Goal: Transaction & Acquisition: Book appointment/travel/reservation

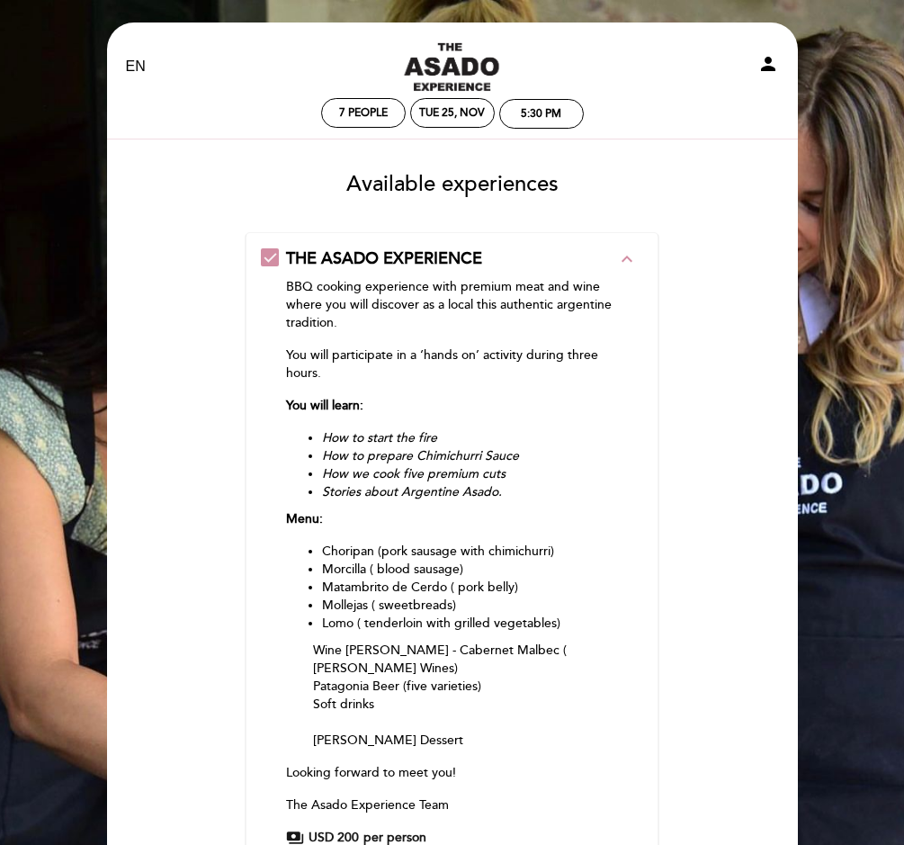
click at [181, 401] on form "THE ASADO EXPERIENCE expand_less BBQ cooking experience with premium meat and w…" at bounding box center [453, 602] width 666 height 741
click at [684, 474] on form "THE ASADO EXPERIENCE expand_less BBQ cooking experience with premium meat and w…" at bounding box center [453, 602] width 666 height 741
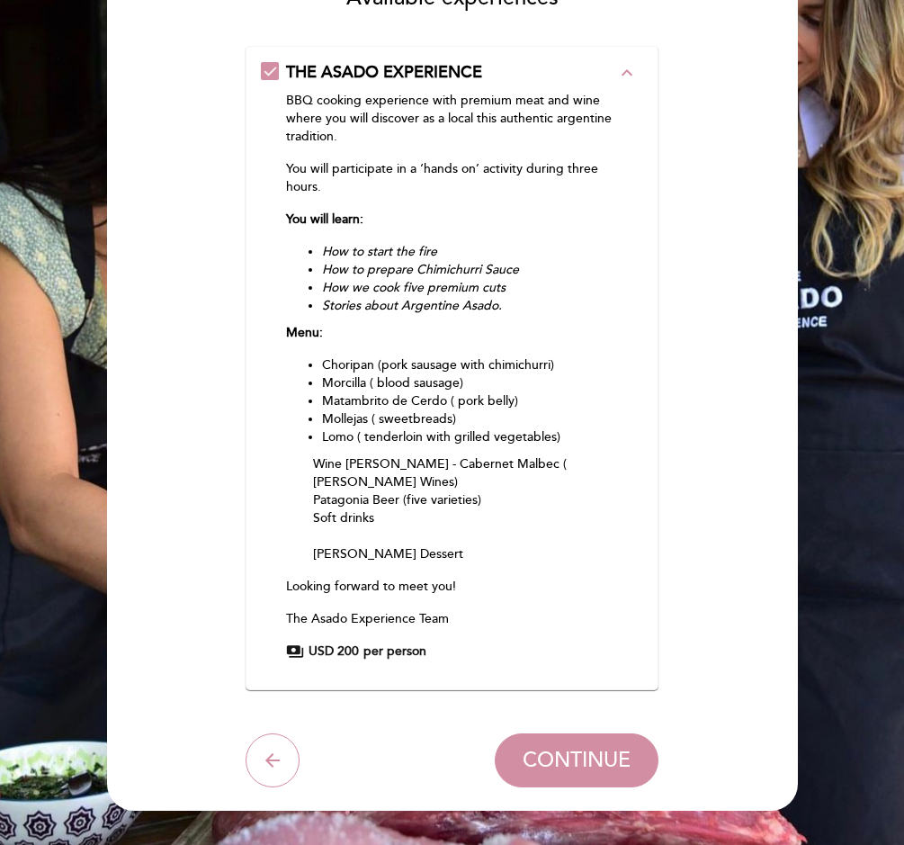
scroll to position [216, 0]
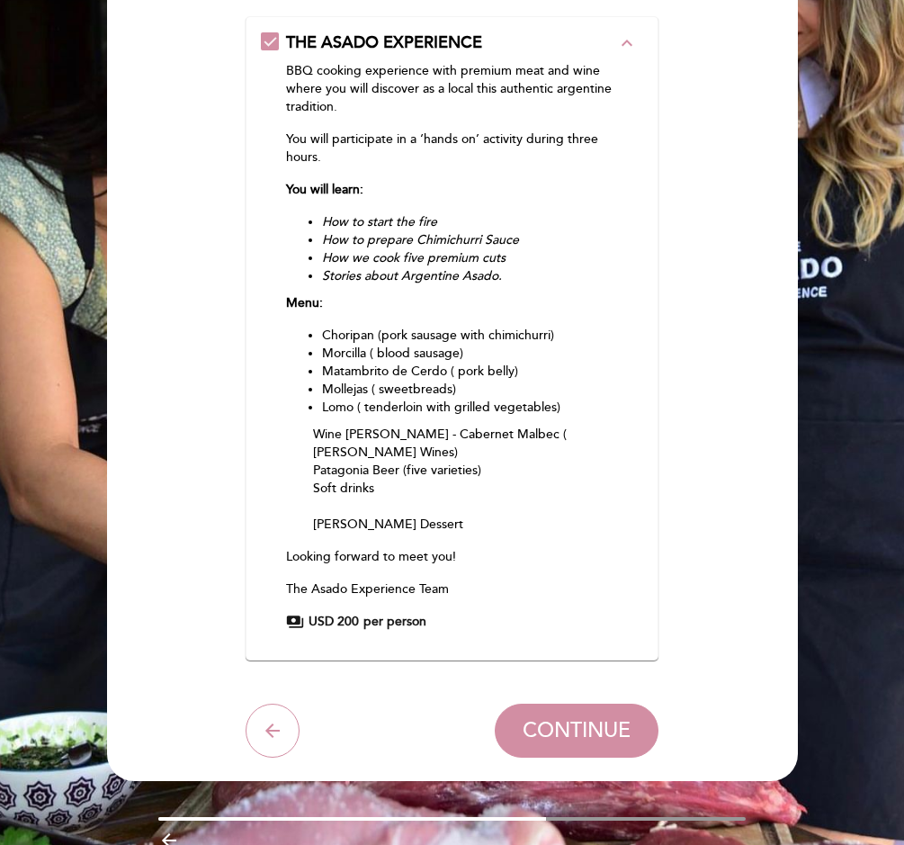
click at [583, 733] on span "CONTINUE" at bounding box center [577, 731] width 108 height 25
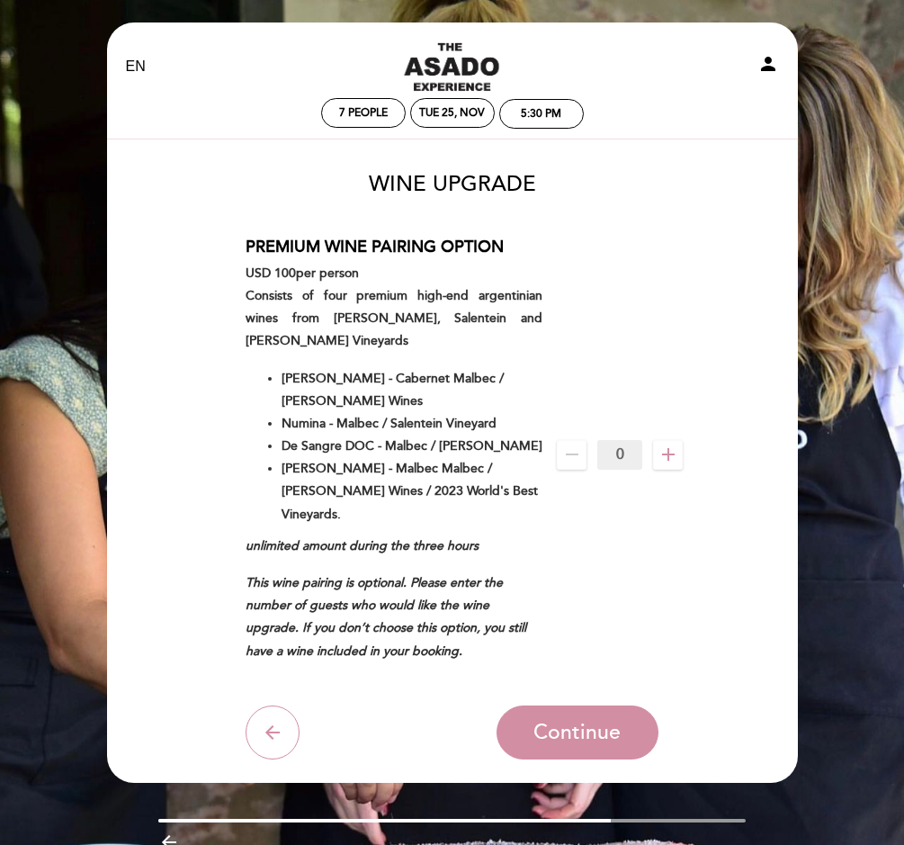
click at [584, 723] on span "Continue" at bounding box center [577, 732] width 87 height 25
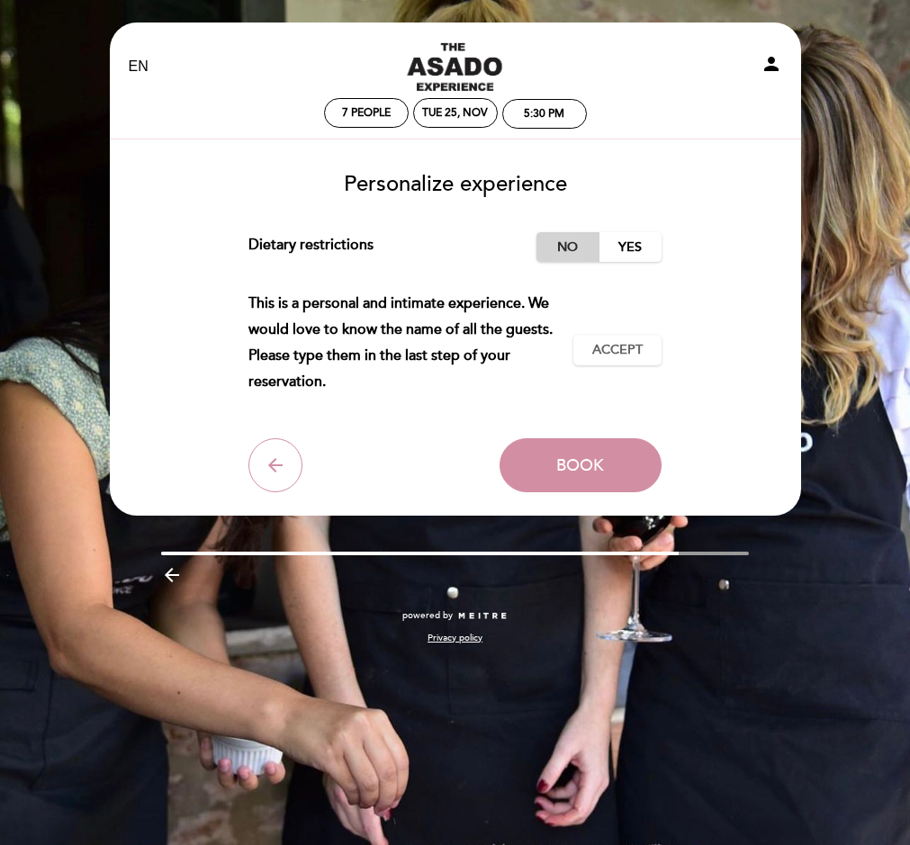
click at [577, 247] on label "No" at bounding box center [567, 247] width 63 height 30
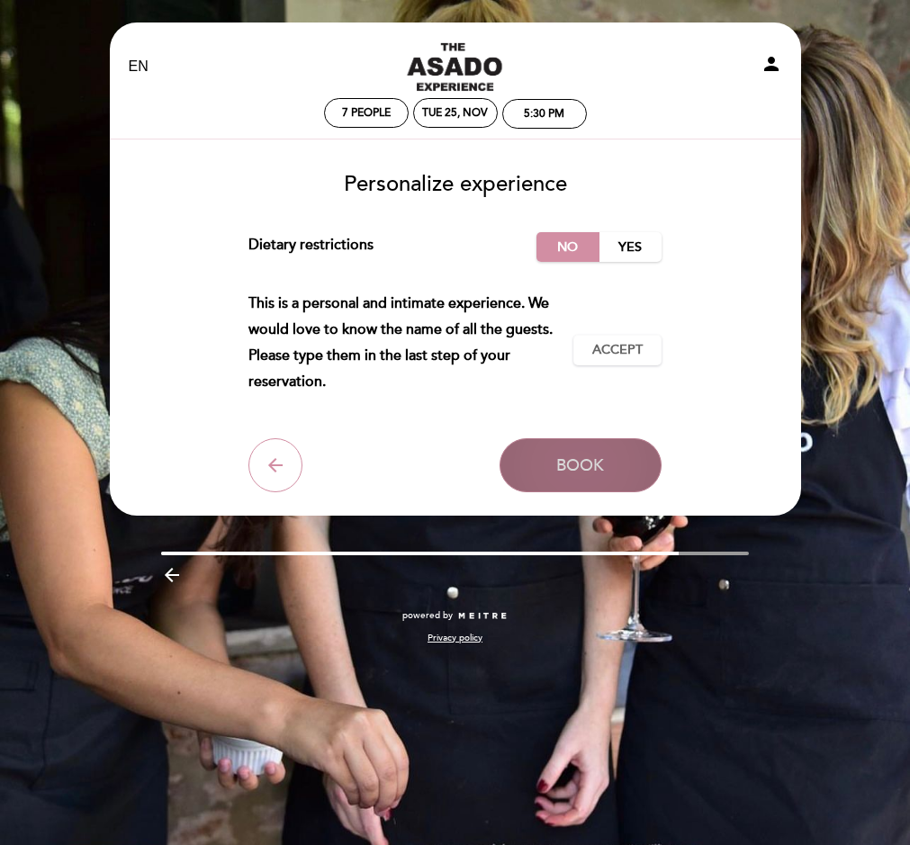
click at [588, 467] on span "Book" at bounding box center [580, 465] width 48 height 20
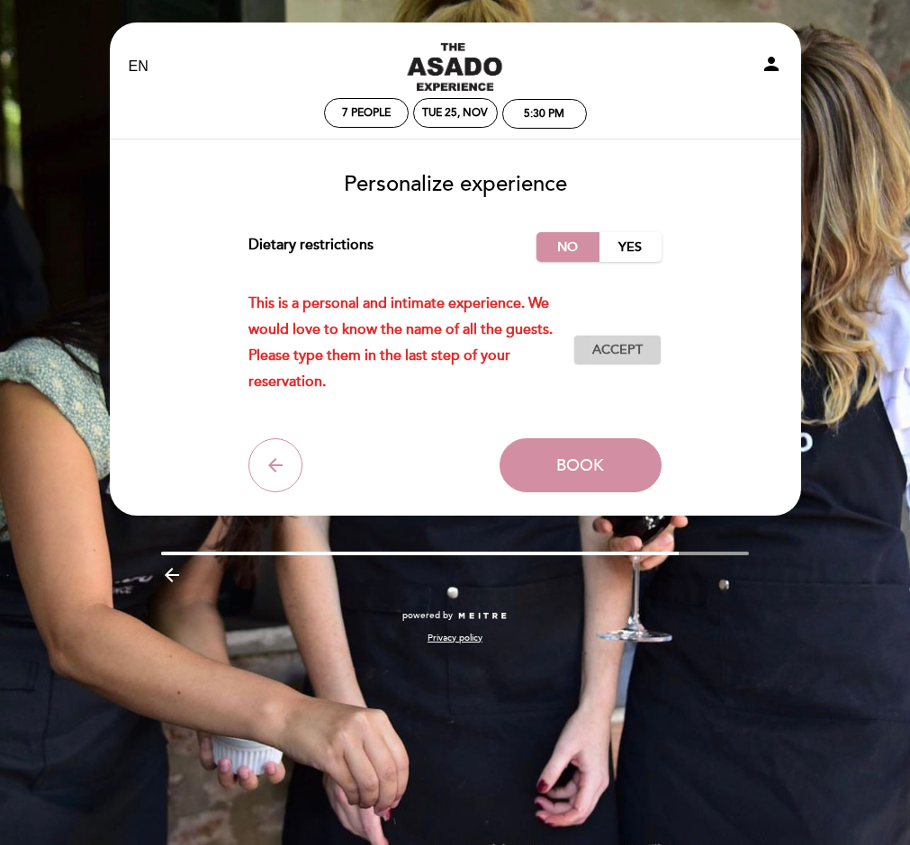
click at [609, 335] on button "Accept Accepted" at bounding box center [617, 350] width 88 height 31
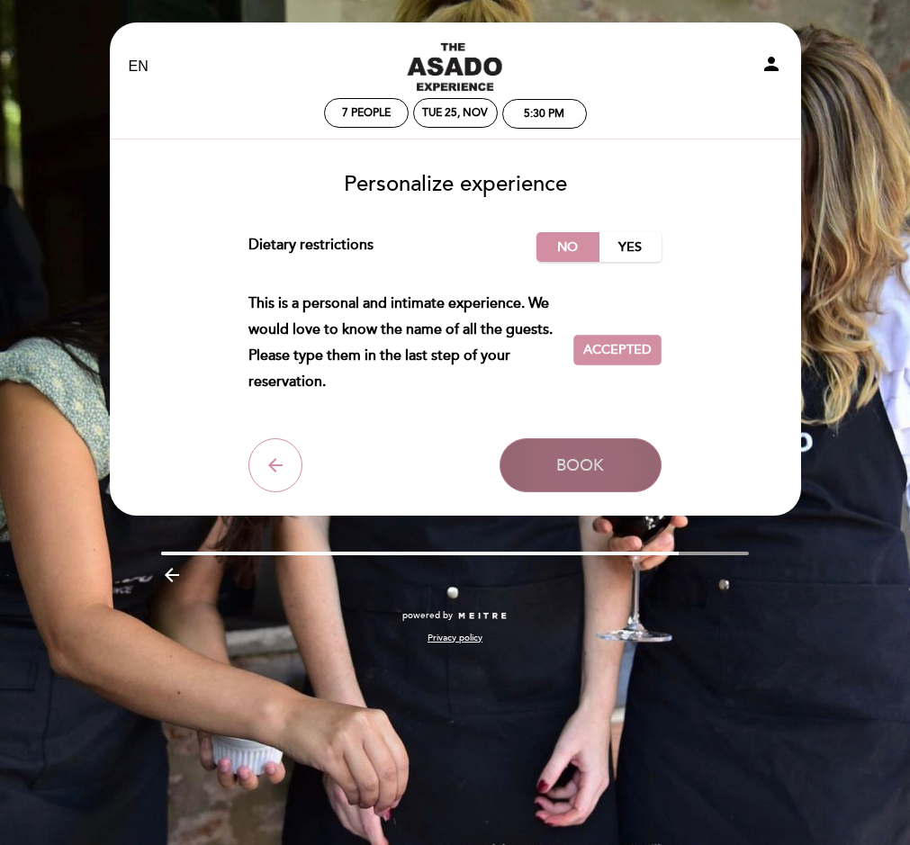
click at [548, 471] on button "Book" at bounding box center [580, 465] width 162 height 54
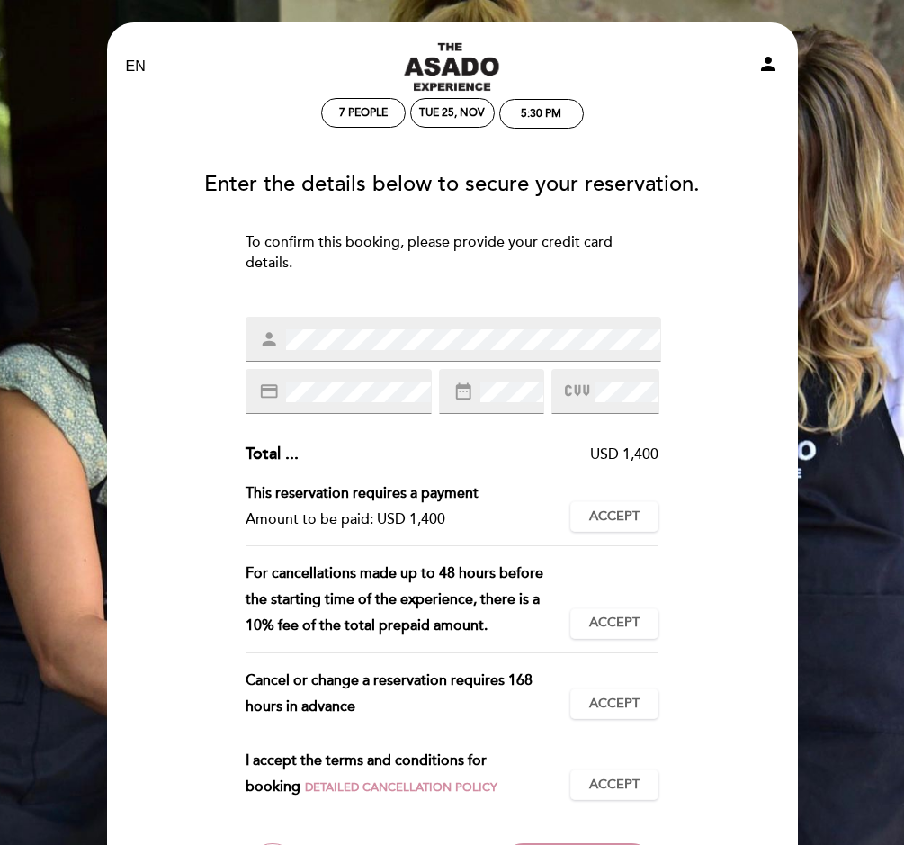
click at [337, 328] on span at bounding box center [472, 339] width 378 height 22
click at [571, 291] on div "To confirm this booking, please provide your credit card details. To join the w…" at bounding box center [452, 267] width 413 height 70
click at [616, 519] on span "Accept" at bounding box center [614, 517] width 50 height 19
click at [621, 630] on span "Accept" at bounding box center [614, 623] width 50 height 19
click at [617, 707] on span "Accept" at bounding box center [614, 704] width 50 height 19
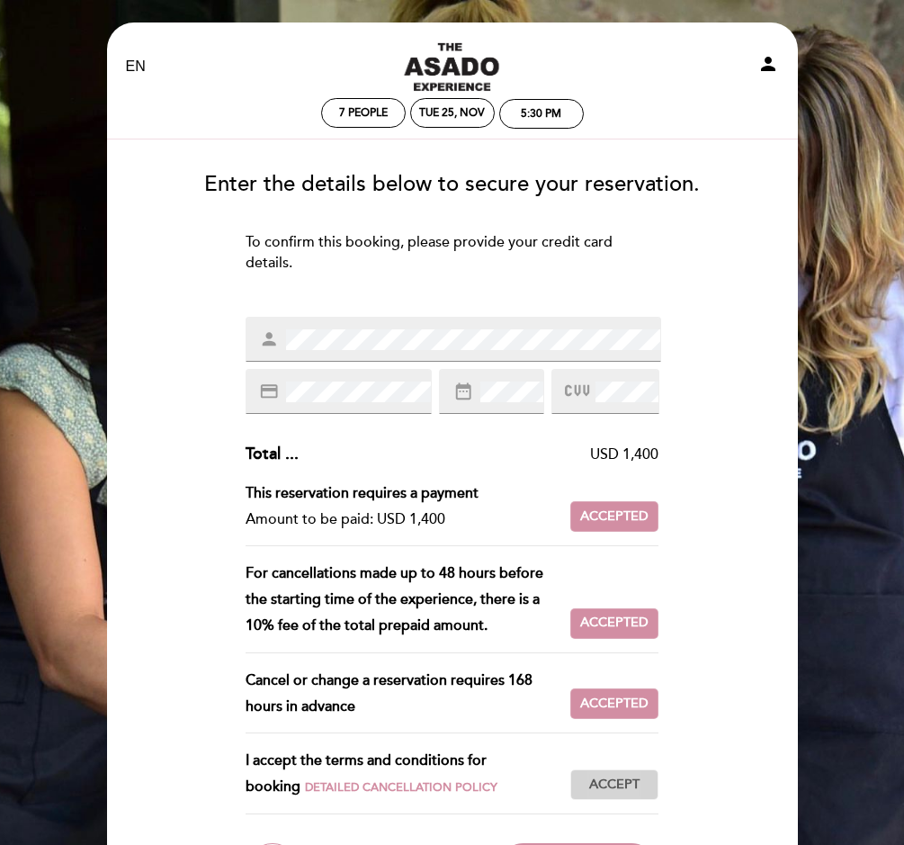
click at [609, 782] on span "Accept" at bounding box center [614, 785] width 50 height 19
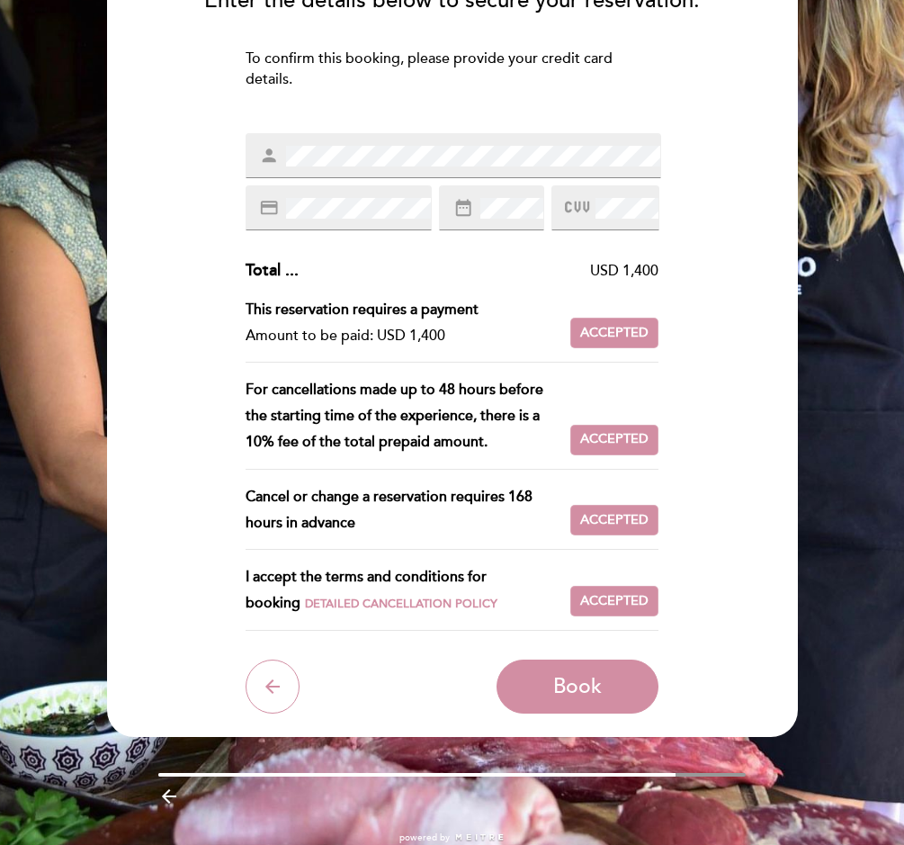
scroll to position [186, 0]
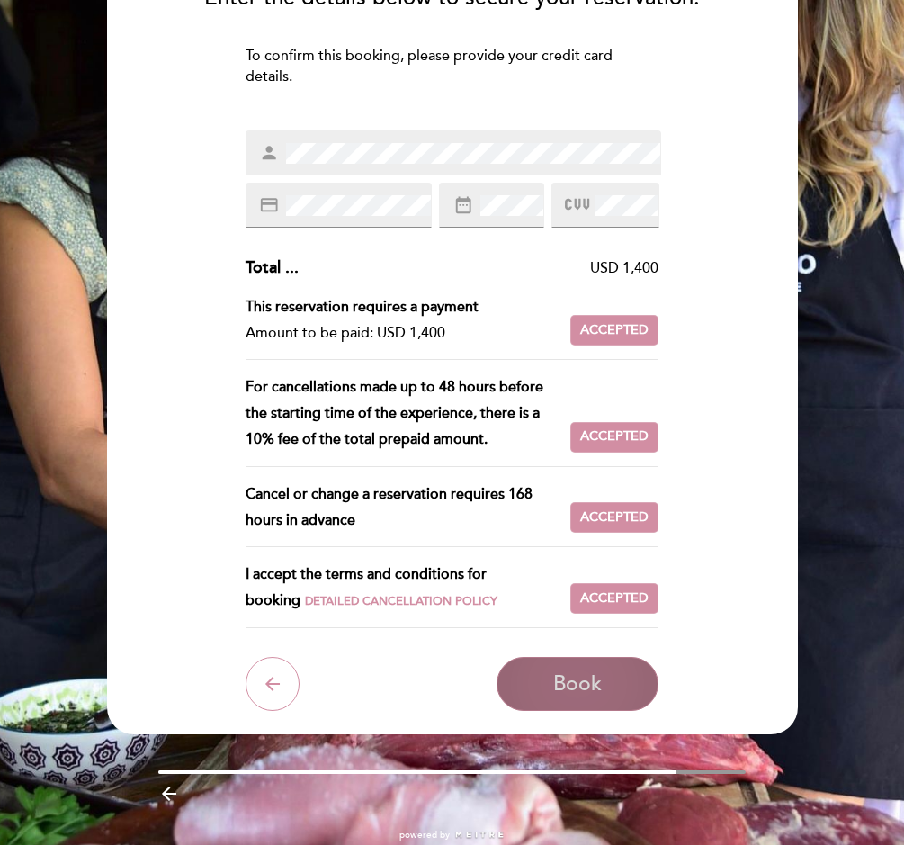
click at [575, 684] on span "Book" at bounding box center [577, 683] width 49 height 25
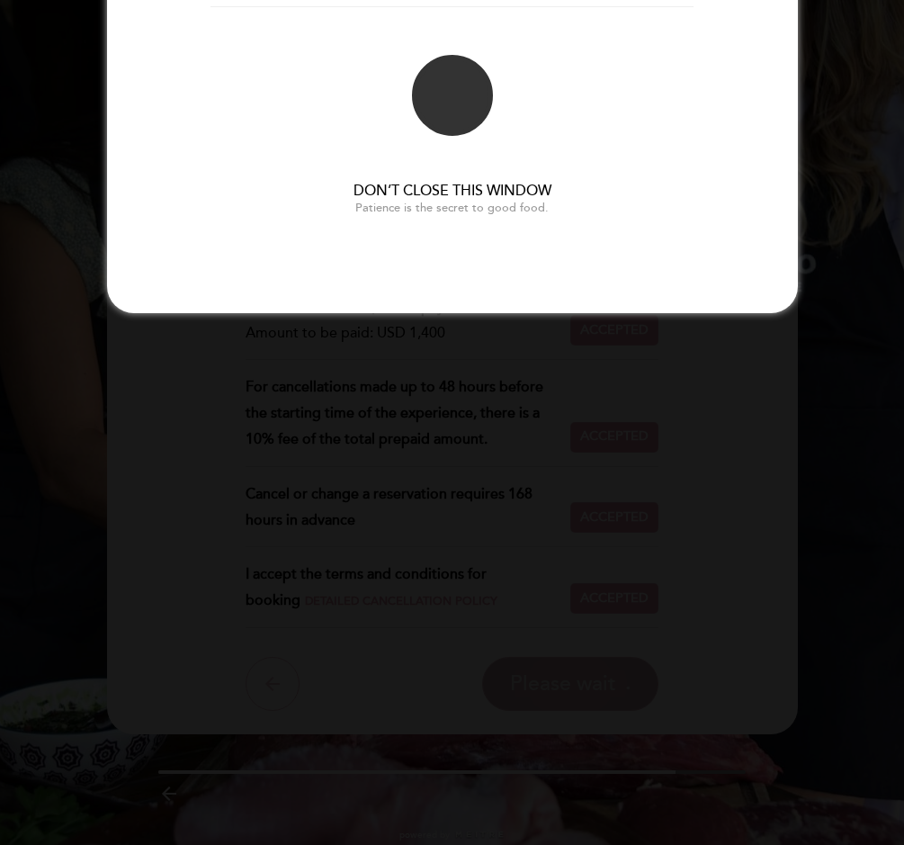
scroll to position [0, 0]
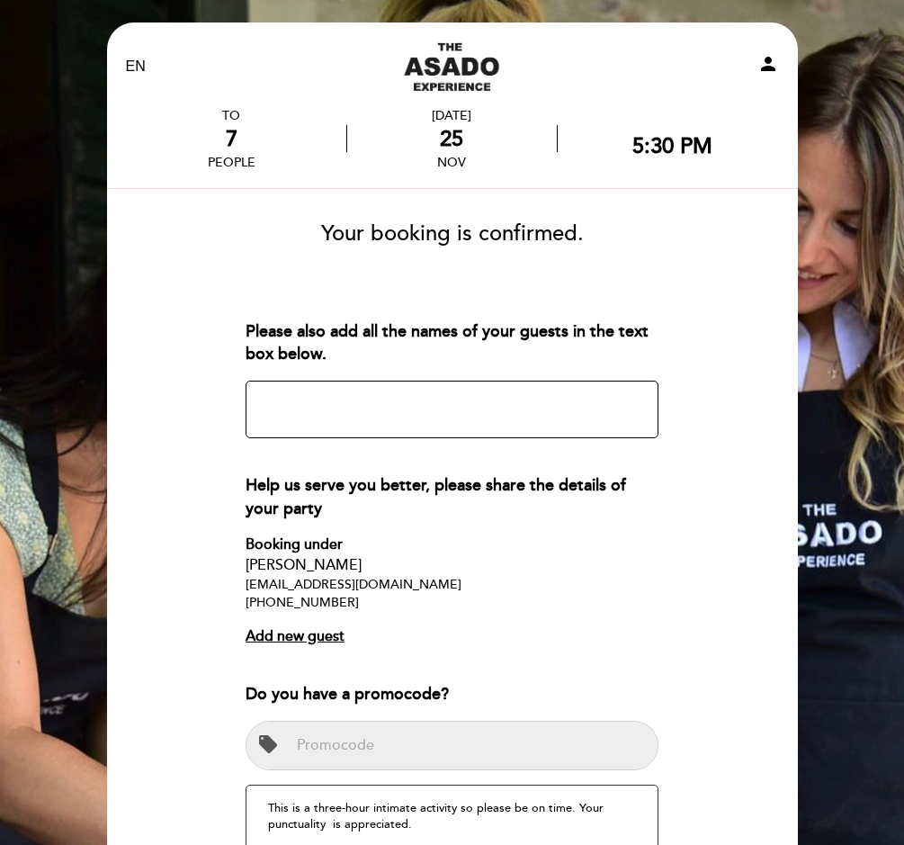
click at [417, 406] on textarea at bounding box center [452, 410] width 413 height 58
click at [316, 404] on textarea at bounding box center [452, 410] width 413 height 58
click at [317, 406] on textarea at bounding box center [452, 410] width 413 height 58
paste textarea "[PERSON_NAME] [PERSON_NAME] [PERSON_NAME] Chiari [PERSON_NAME] [PERSON_NAME] [P…"
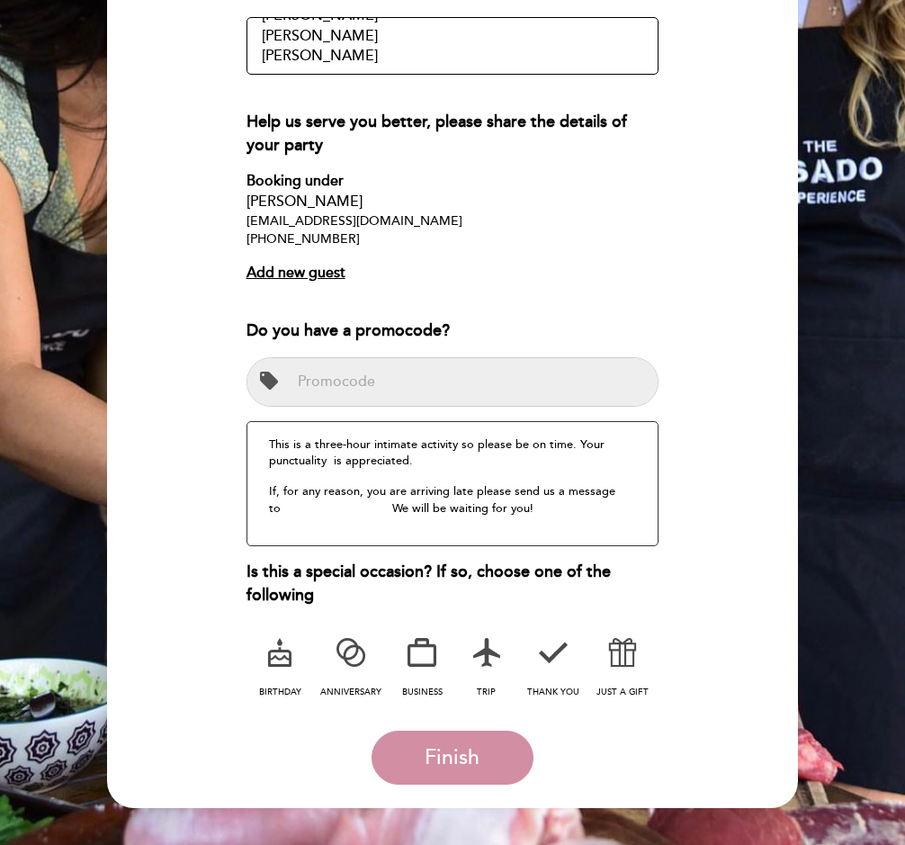
scroll to position [416, 0]
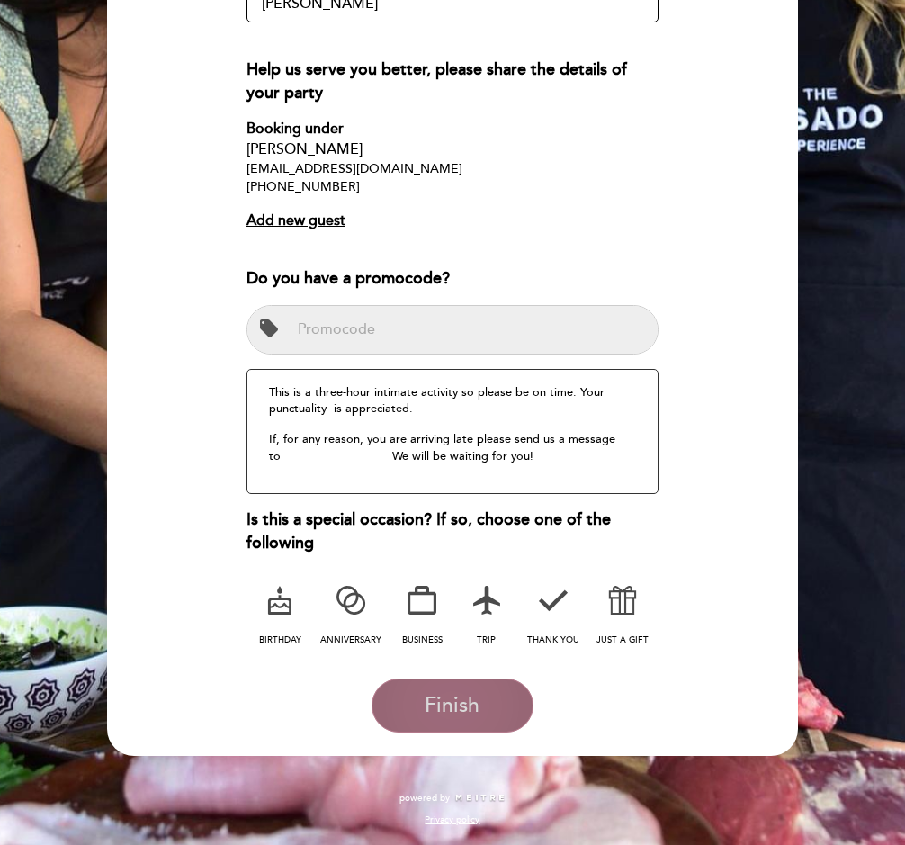
type textarea "[PERSON_NAME] [PERSON_NAME] [PERSON_NAME] Chiari [PERSON_NAME] [PERSON_NAME] [P…"
click at [436, 702] on span "Finish" at bounding box center [452, 705] width 55 height 25
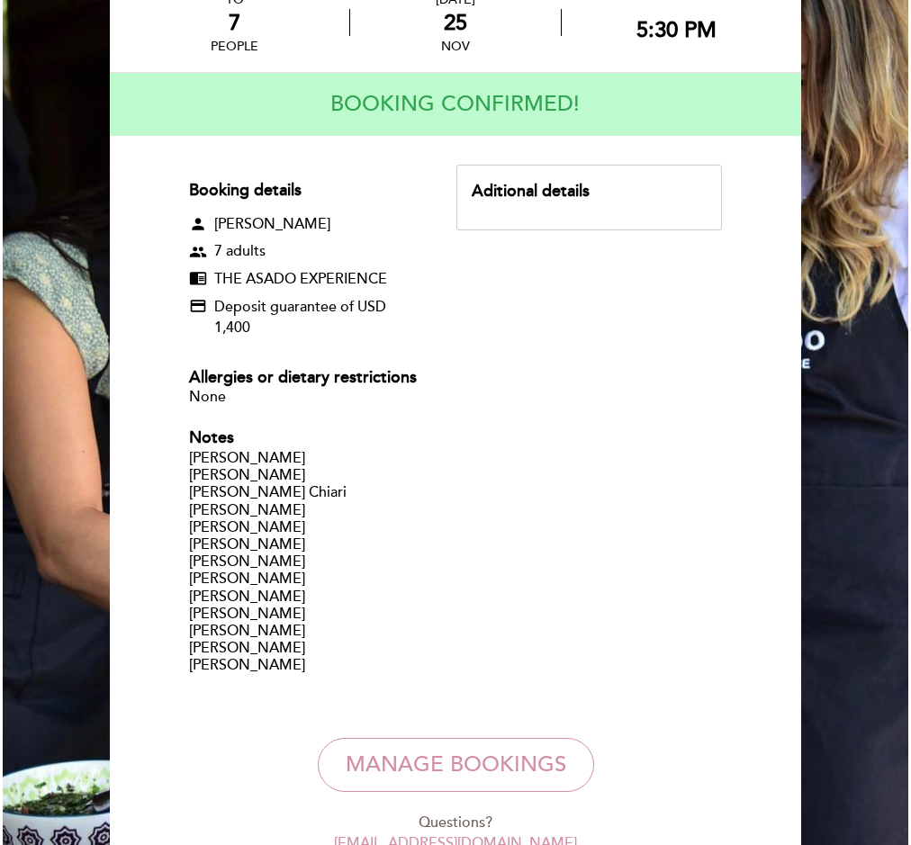
scroll to position [0, 0]
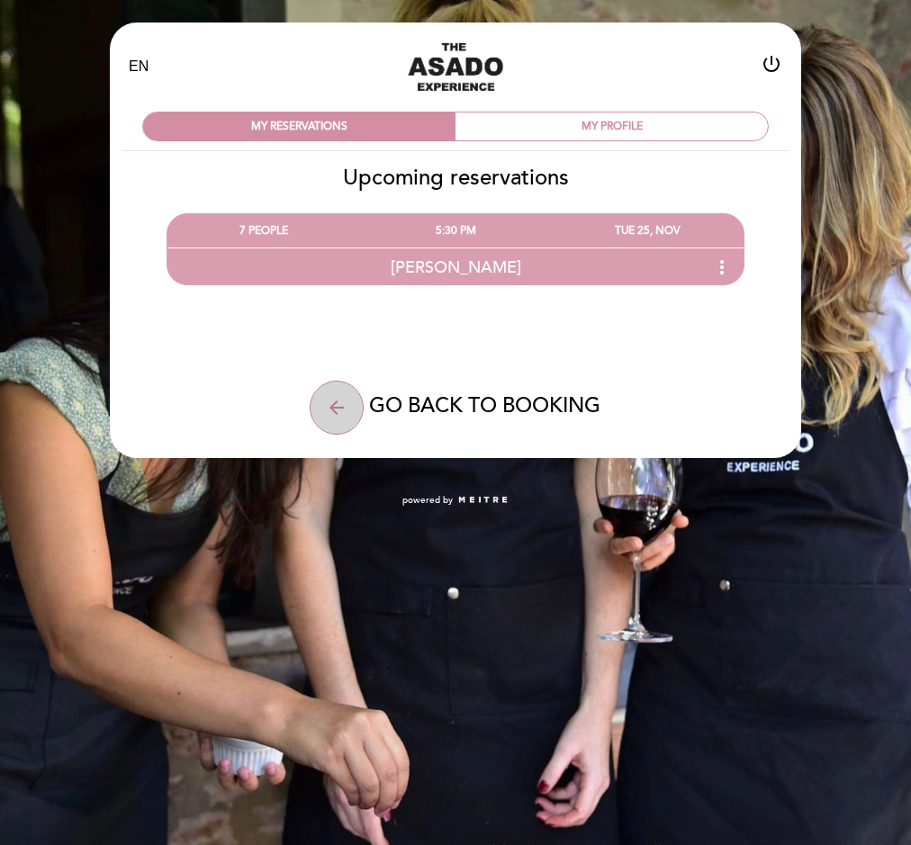
click at [344, 411] on icon "arrow_back" at bounding box center [337, 408] width 22 height 22
